Goal: Task Accomplishment & Management: Manage account settings

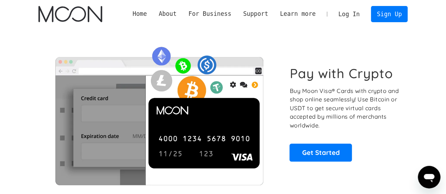
click at [355, 16] on link "Log In" at bounding box center [348, 14] width 33 height 16
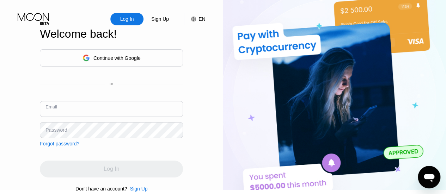
click at [75, 115] on input "text" at bounding box center [111, 109] width 143 height 16
type input "р"
type input "hrwwtzz@mail.ru"
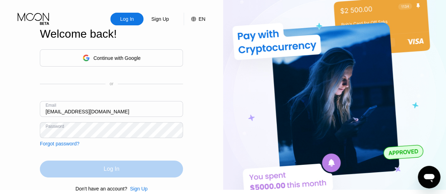
click at [127, 173] on div "Log In" at bounding box center [111, 169] width 143 height 17
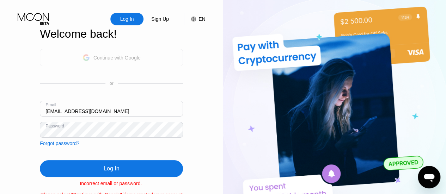
click at [154, 62] on div "Continue with Google" at bounding box center [111, 57] width 143 height 17
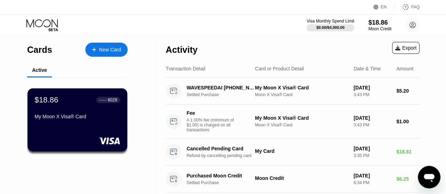
click at [106, 103] on div "● ● ● ● 6029" at bounding box center [108, 100] width 18 height 5
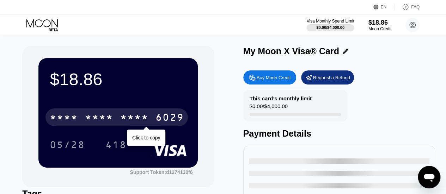
click at [73, 118] on div "* * * *" at bounding box center [64, 118] width 28 height 11
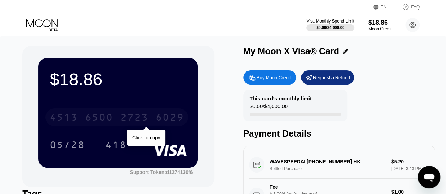
click at [97, 121] on div "6500" at bounding box center [99, 118] width 28 height 11
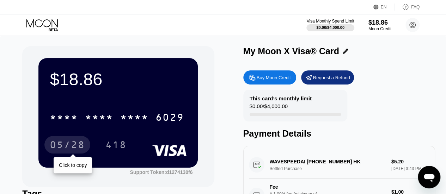
click at [74, 142] on div "05/28" at bounding box center [67, 145] width 35 height 11
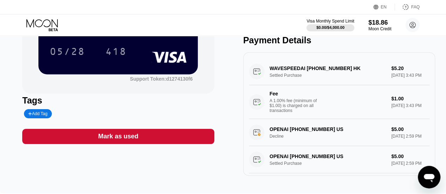
scroll to position [94, 0]
